Goal: Task Accomplishment & Management: Manage account settings

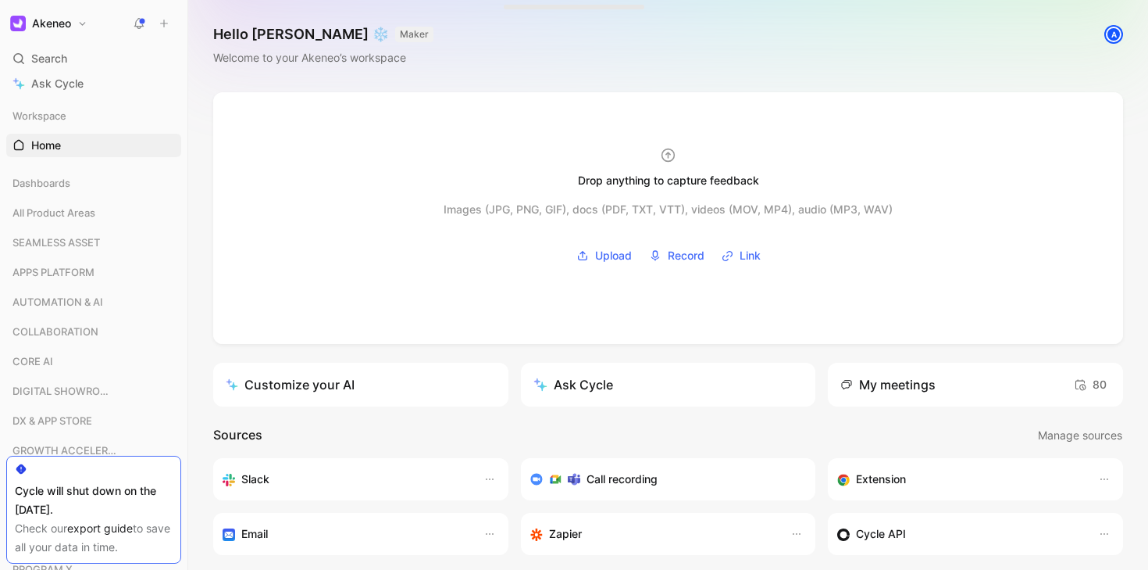
click at [136, 25] on icon at bounding box center [139, 23] width 13 height 13
click at [1104, 36] on div "A" at bounding box center [1114, 34] width 20 height 20
click at [64, 27] on h1 "Akeneo" at bounding box center [51, 23] width 39 height 14
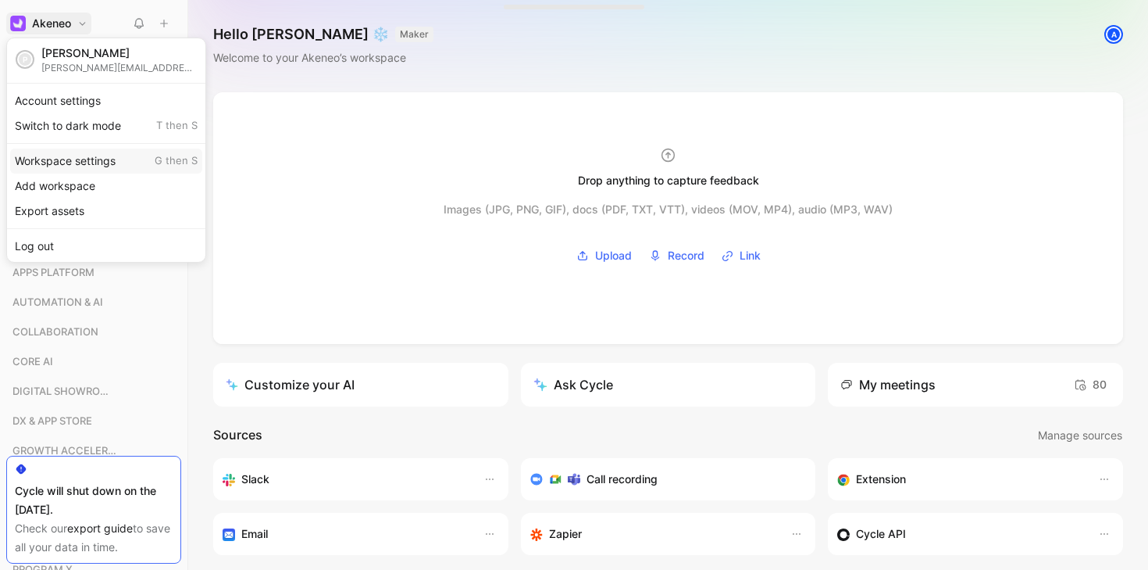
click at [111, 158] on div "Workspace settings G then S" at bounding box center [106, 160] width 192 height 25
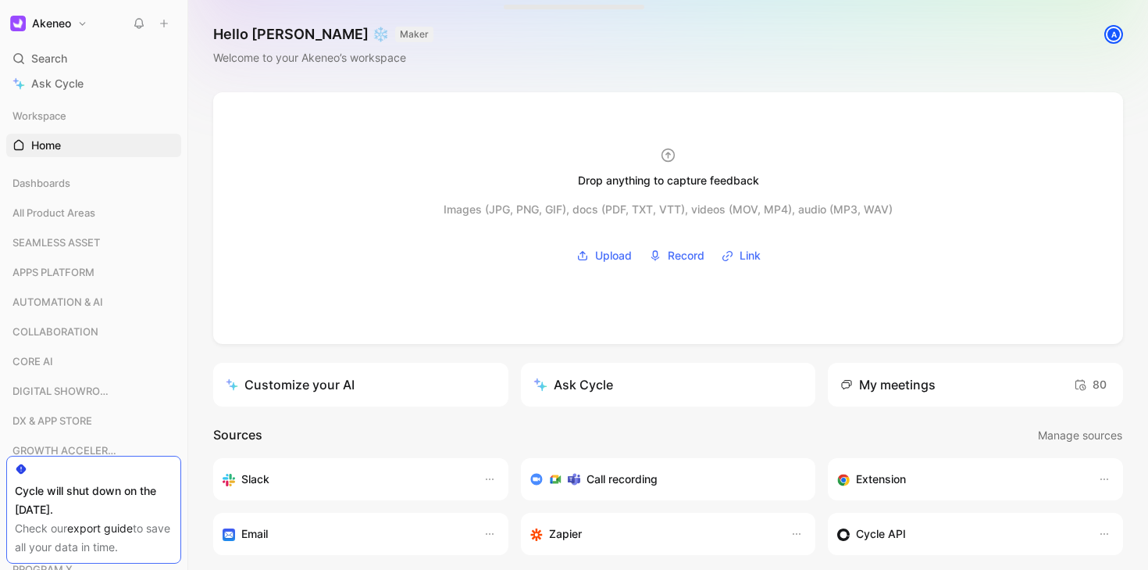
click at [59, 24] on h1 "Akeneo" at bounding box center [51, 23] width 39 height 14
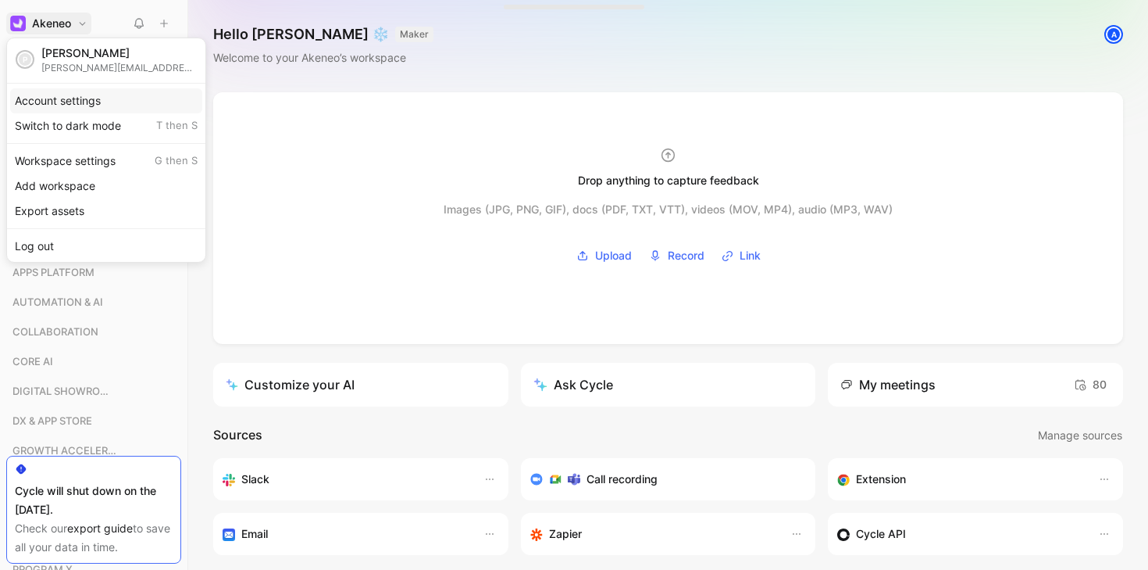
click at [61, 102] on div "Account settings" at bounding box center [106, 100] width 192 height 25
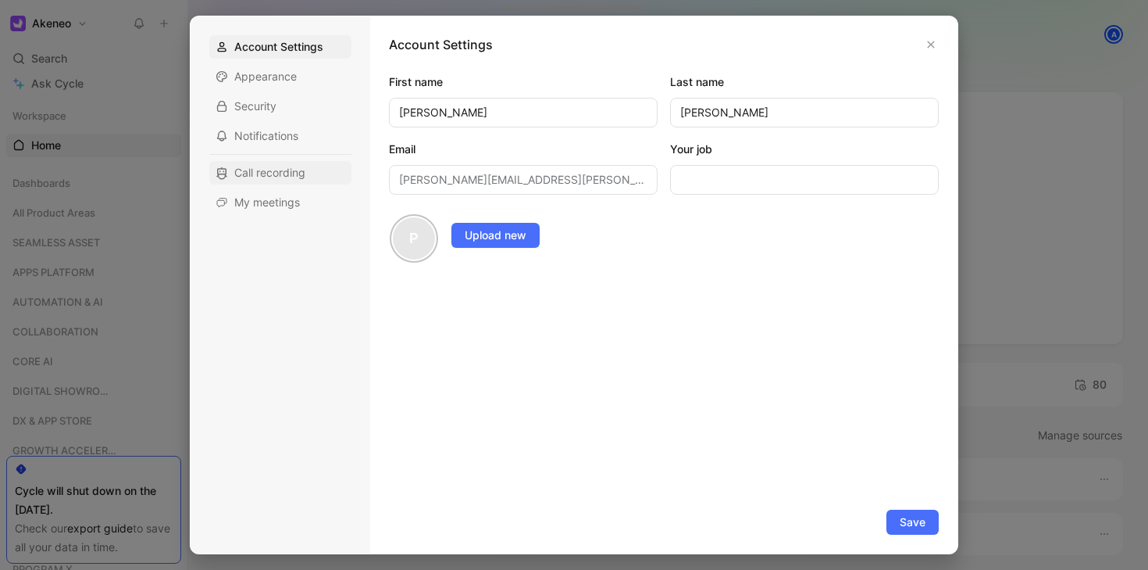
click at [288, 171] on span "Call recording" at bounding box center [269, 173] width 71 height 16
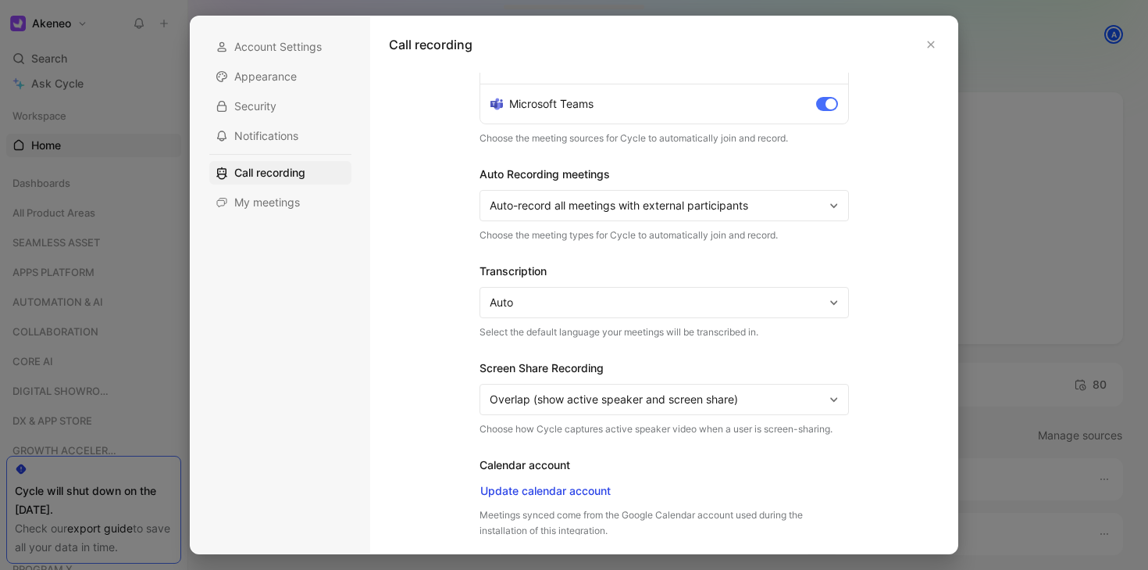
scroll to position [137, 0]
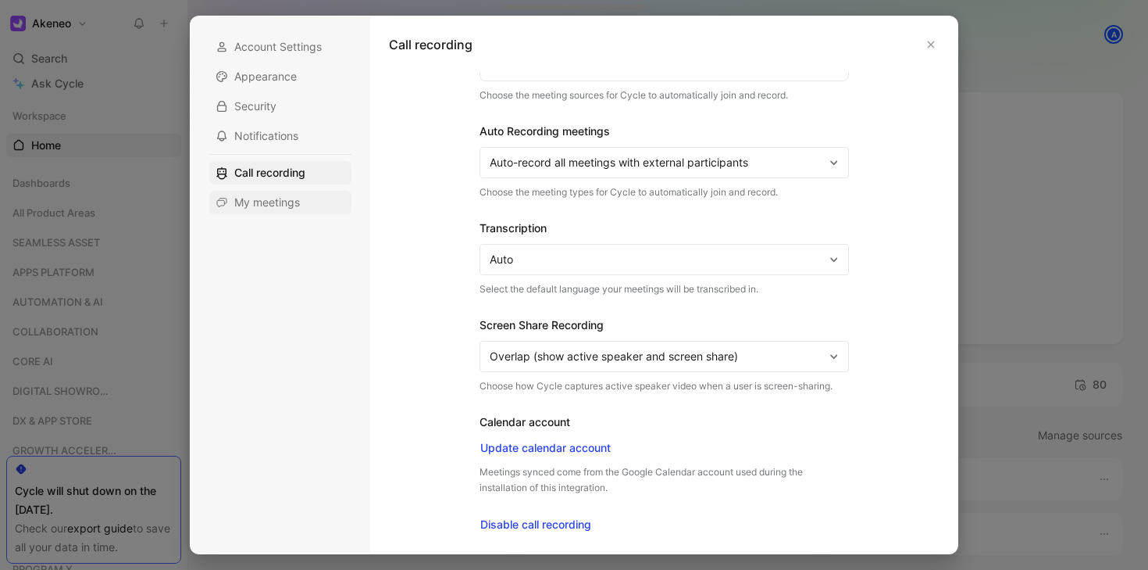
click at [277, 208] on span "My meetings" at bounding box center [267, 203] width 66 height 16
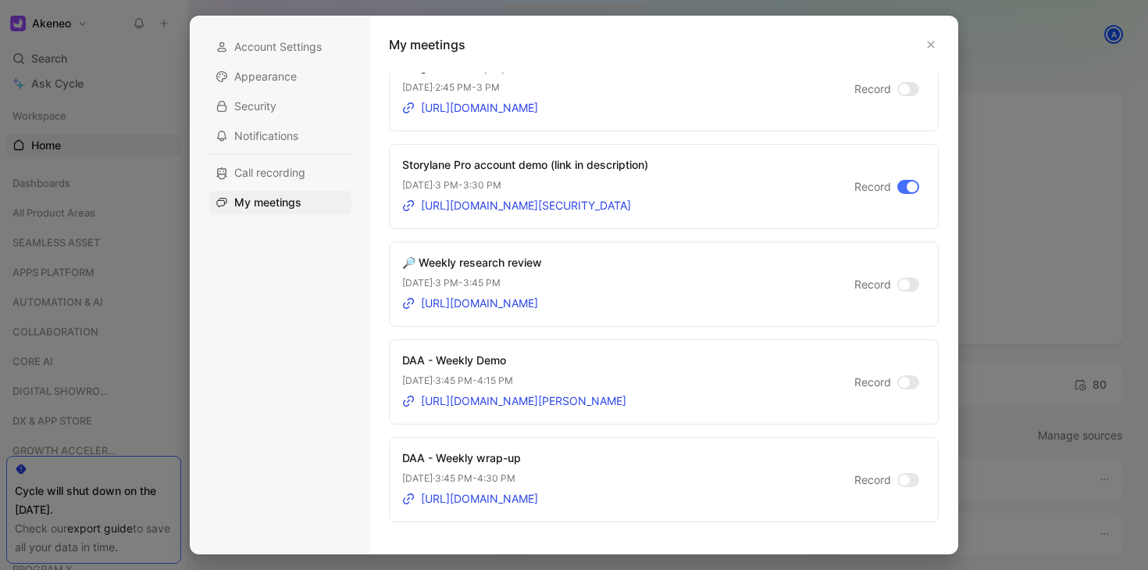
scroll to position [1350, 0]
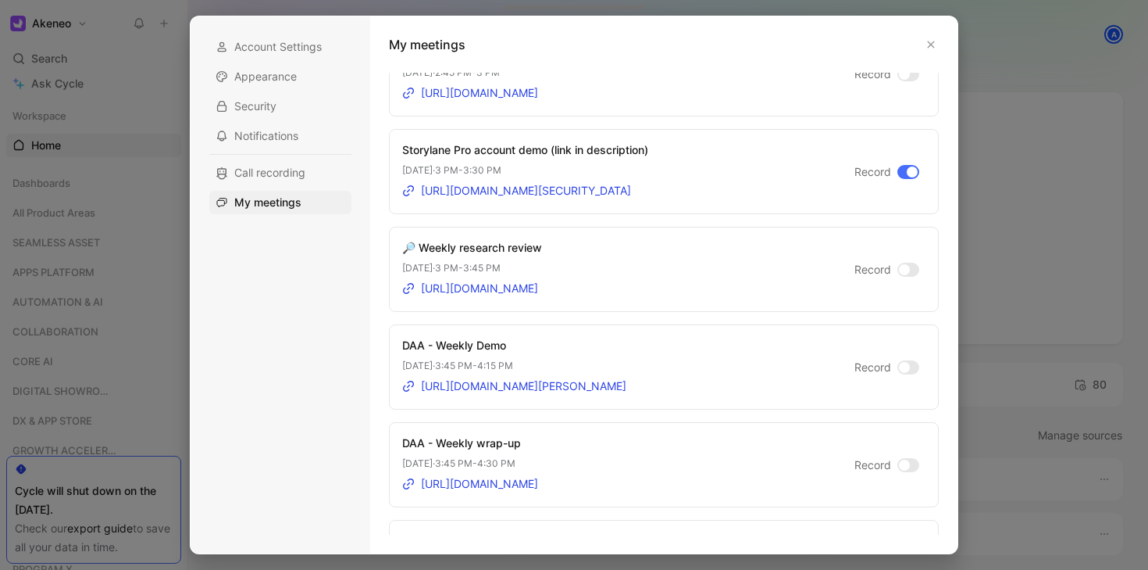
click at [1006, 41] on div at bounding box center [574, 285] width 1148 height 570
